Goal: Task Accomplishment & Management: Use online tool/utility

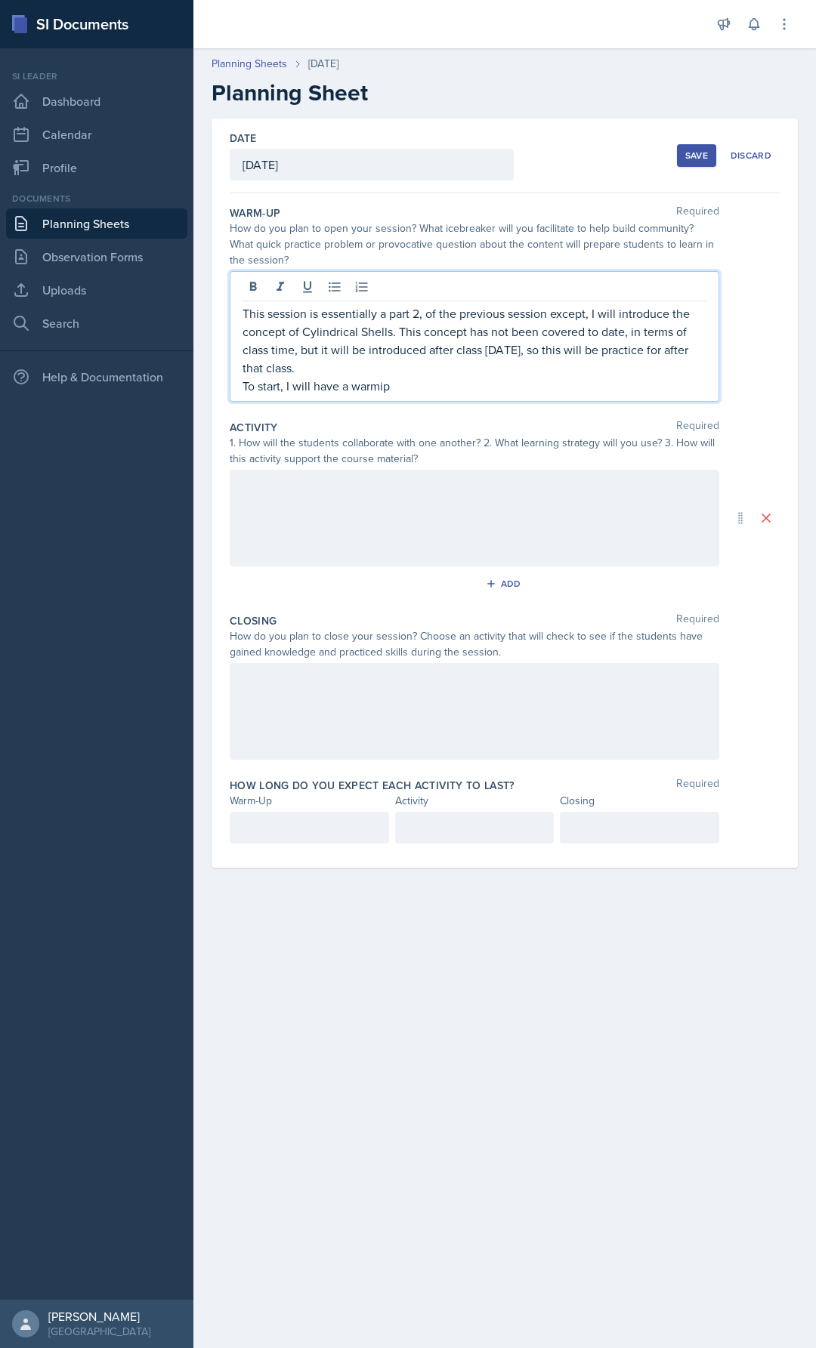
click at [383, 393] on p "To start, I will have a warmip" at bounding box center [474, 386] width 464 height 18
click at [427, 390] on p "To start, I will have a warmip" at bounding box center [474, 386] width 464 height 18
click at [383, 389] on p "To start, I will have a warmip" at bounding box center [474, 386] width 464 height 18
click at [389, 387] on p "To start, I will have a warmip" at bounding box center [474, 386] width 464 height 18
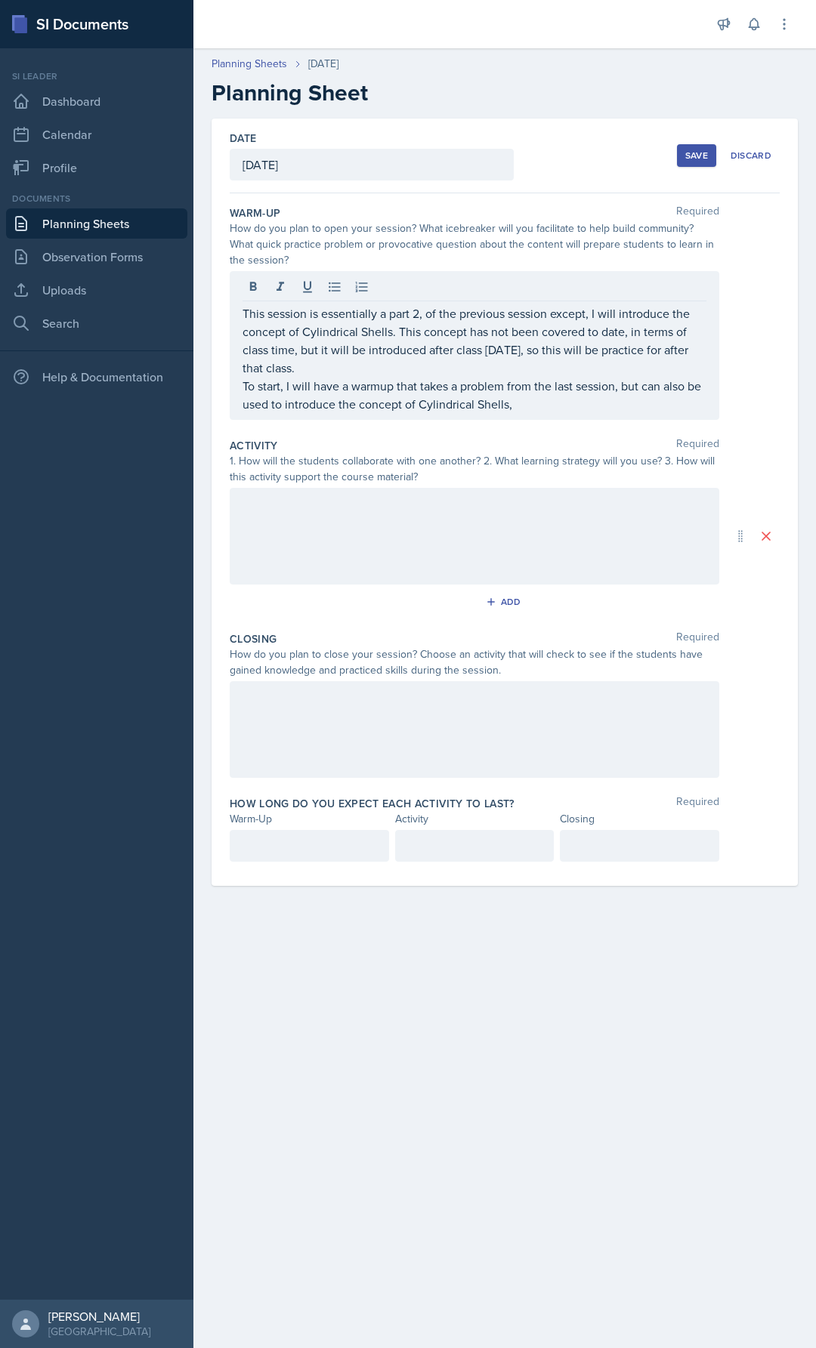
drag, startPoint x: 409, startPoint y: 674, endPoint x: 569, endPoint y: 407, distance: 311.0
click at [569, 407] on p "To start, I will have a warmup that takes a problem from the last session, but …" at bounding box center [474, 395] width 464 height 36
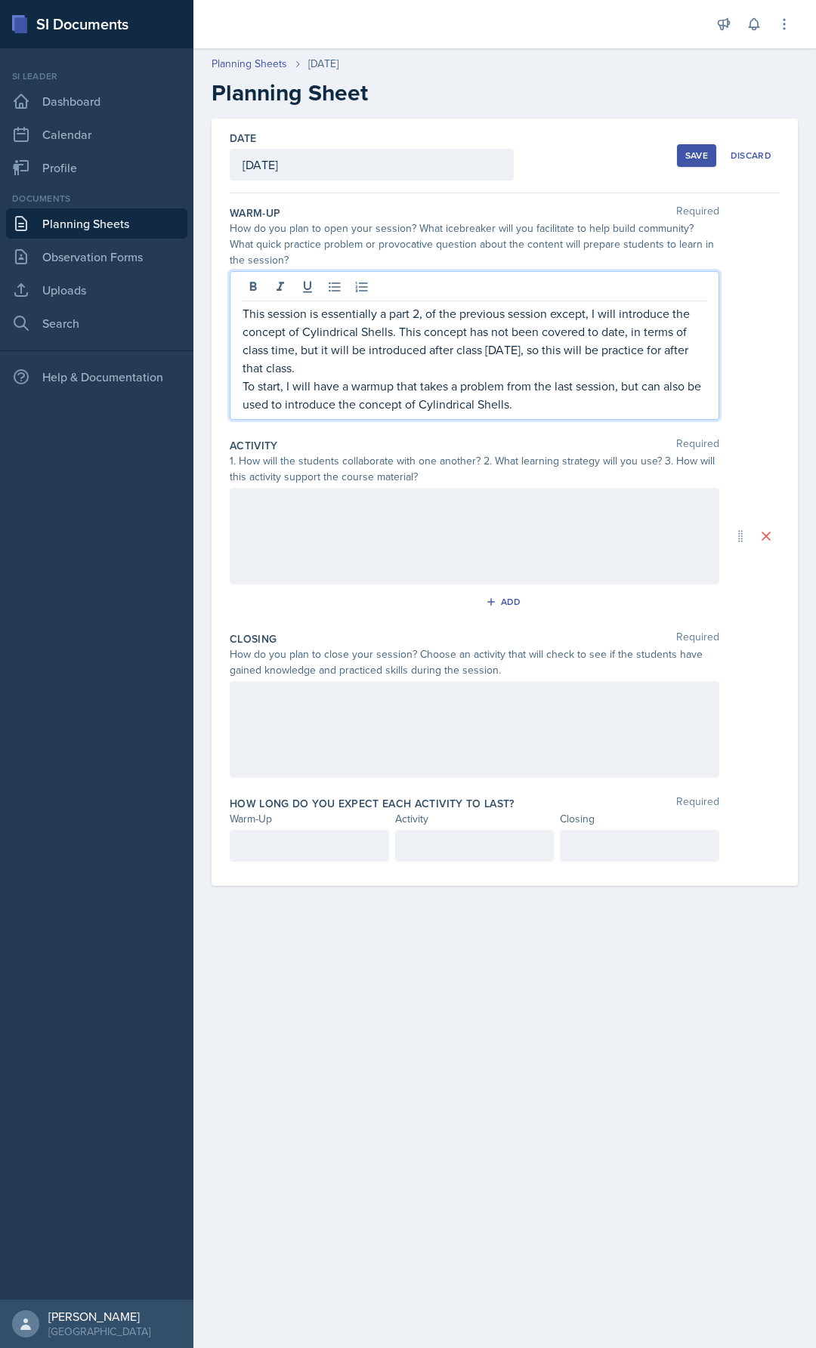
click at [410, 542] on div at bounding box center [474, 536] width 489 height 97
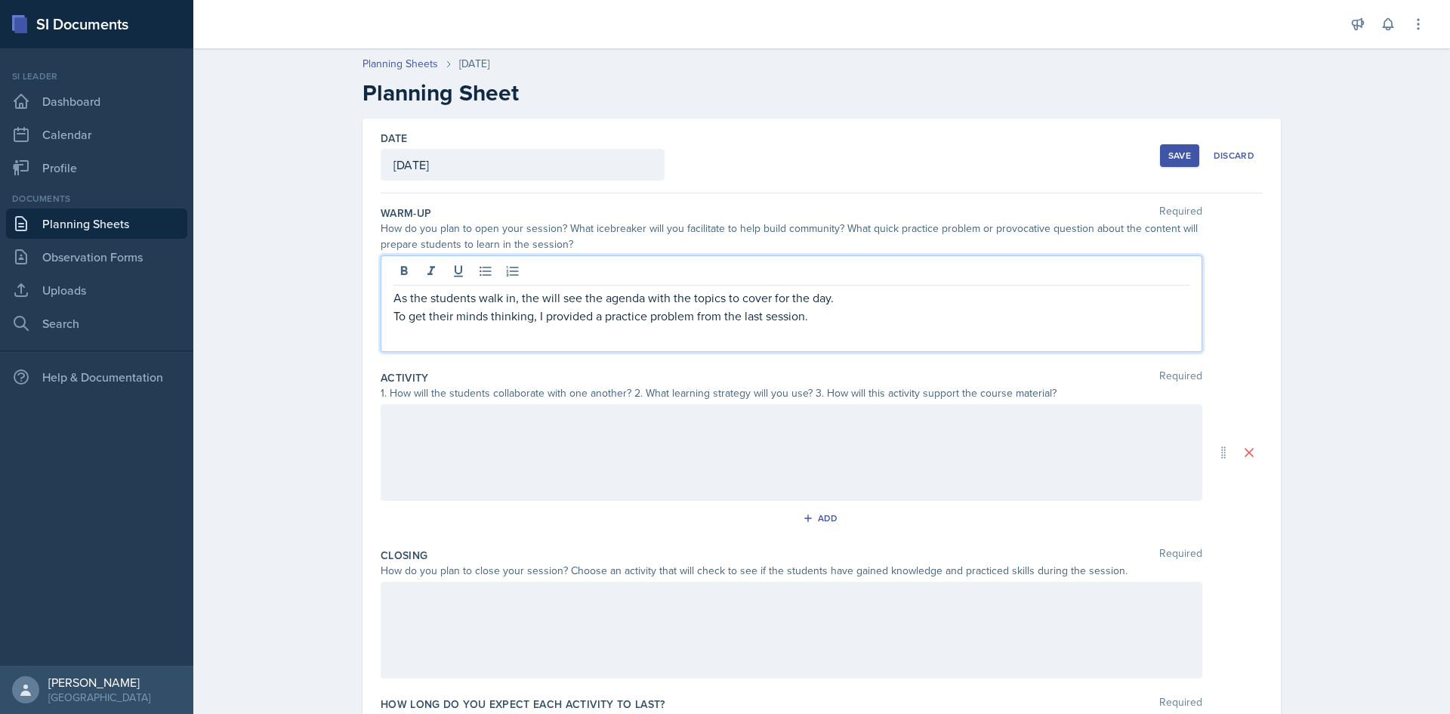
scroll to position [76, 0]
